Goal: Transaction & Acquisition: Purchase product/service

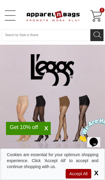
click at [85, 176] on span "Accept All" at bounding box center [78, 174] width 25 height 10
click at [82, 178] on span "Accept All" at bounding box center [78, 174] width 25 height 10
click at [85, 177] on span "Accept All" at bounding box center [78, 174] width 25 height 10
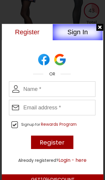
scroll to position [703, 0]
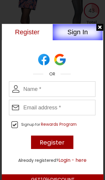
click at [100, 27] on div at bounding box center [100, 27] width 7 height 7
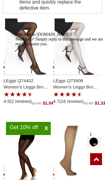
scroll to position [258, 0]
click at [25, 47] on div "Welcome to ApparelnBags.com! Need help? Simply reply to this message and we are…" at bounding box center [62, 39] width 93 height 14
click at [16, 32] on icon "Chat attention grabber" at bounding box center [16, 32] width 0 height 0
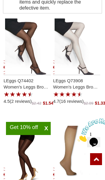
click at [27, 86] on p "LEggs Q74402 Women's Leggs Brown Sugar Control Top" at bounding box center [27, 83] width 47 height 16
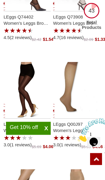
scroll to position [323, 0]
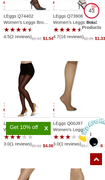
click at [80, 127] on p "LEggs Q00J97 Women's Leggs Everyday Knee Highs RT 10 Pair" at bounding box center [76, 126] width 47 height 16
click at [70, 98] on img "LEggs Q00J97 Womens Leggs Everyday Knee Highs RT 10 Pair with a 3.0 Star Rating…" at bounding box center [77, 89] width 45 height 56
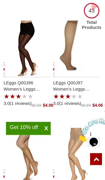
scroll to position [365, 0]
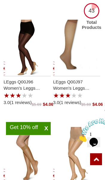
click at [29, 84] on p "LEggs Q00J96 Women's Leggs Everyday Control Top ST 3 Pair" at bounding box center [27, 84] width 47 height 16
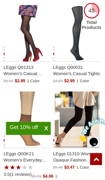
scroll to position [696, 0]
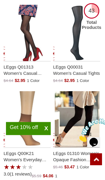
click at [34, 73] on p "LEggs Q01313 Women's Casual Seasonless Tight" at bounding box center [27, 70] width 47 height 16
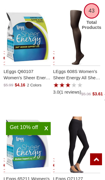
scroll to position [2262, 0]
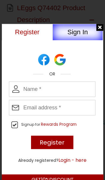
scroll to position [353, 0]
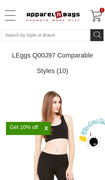
click at [10, 16] on link "Open Left Menu" at bounding box center [10, 16] width 12 height 12
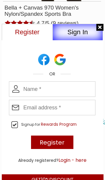
scroll to position [211, 0]
